Goal: Obtain resource: Download file/media

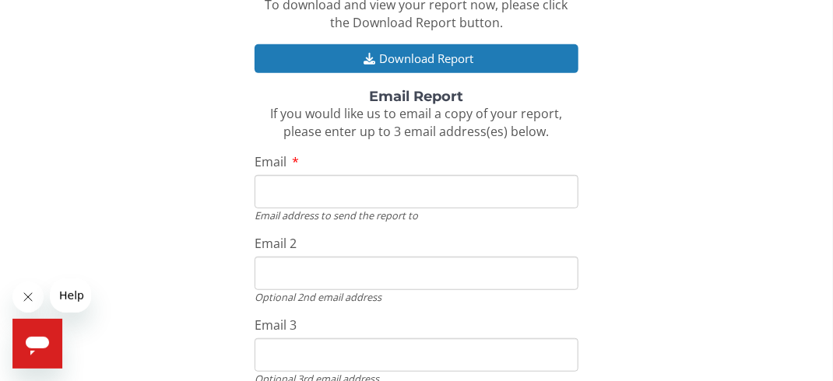
scroll to position [269, 0]
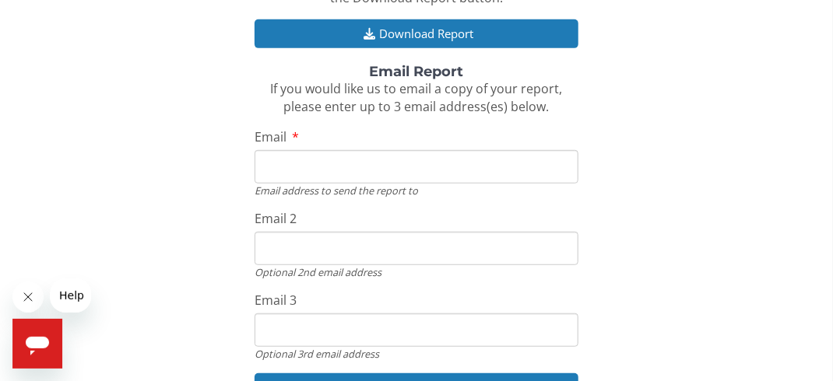
click at [389, 169] on input "Email" at bounding box center [417, 166] width 324 height 33
type input "[EMAIL_ADDRESS][DOMAIN_NAME]"
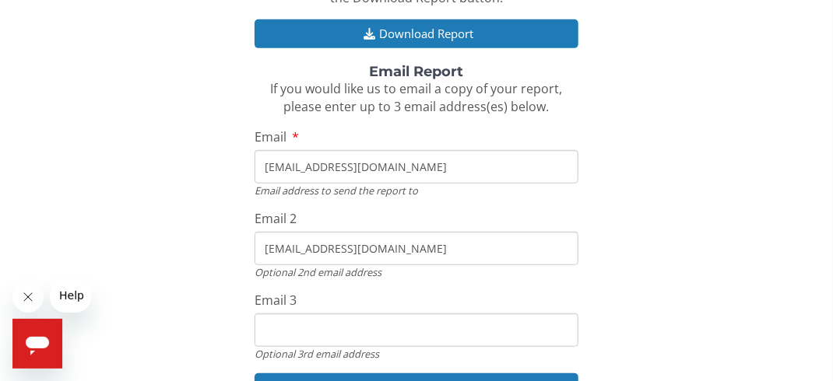
type input "[EMAIL_ADDRESS][DOMAIN_NAME]"
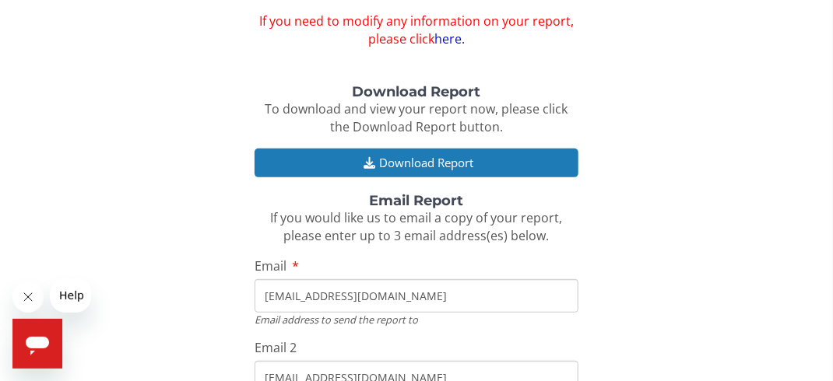
scroll to position [114, 0]
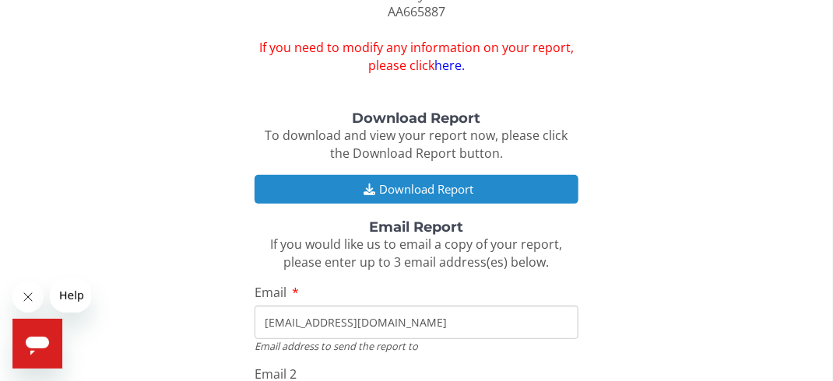
click at [506, 191] on button "Download Report" at bounding box center [417, 189] width 324 height 29
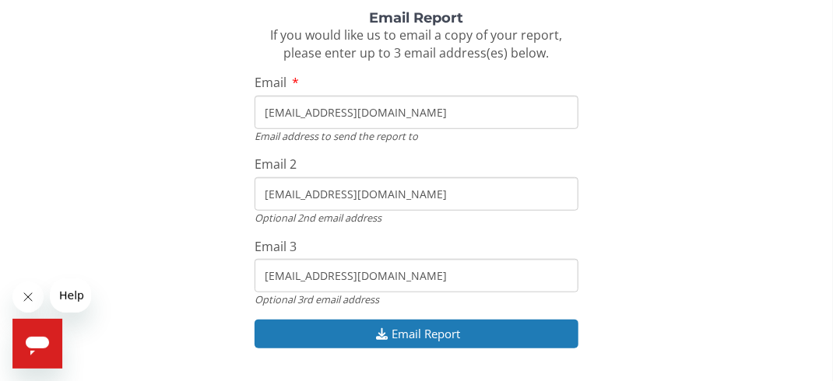
scroll to position [413, 0]
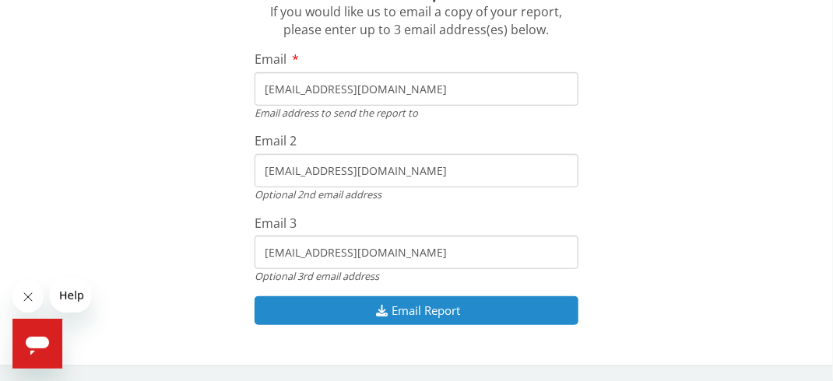
click at [451, 310] on button "Email Report" at bounding box center [417, 311] width 324 height 29
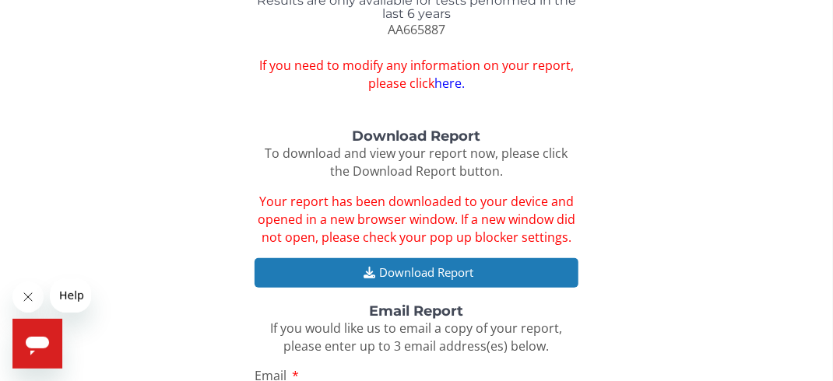
scroll to position [0, 0]
